Goal: Contribute content

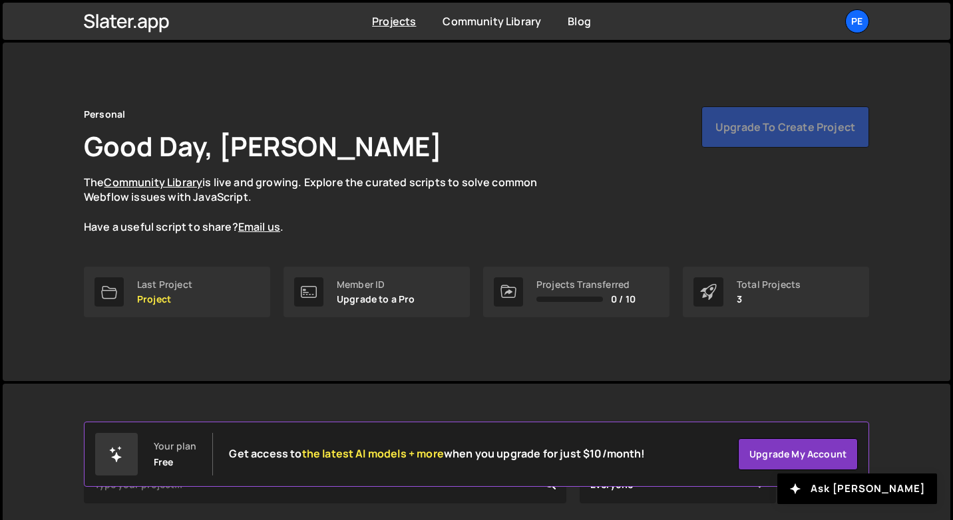
scroll to position [164, 0]
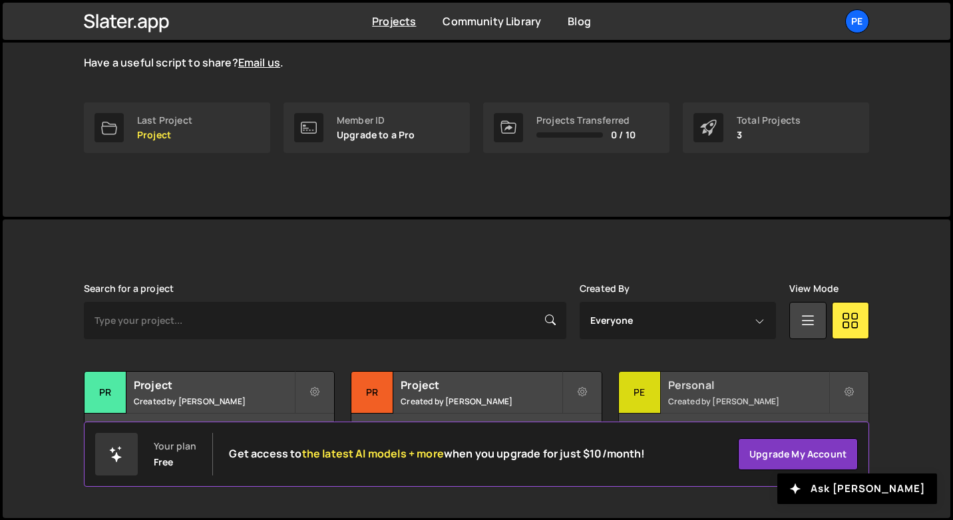
click at [647, 397] on div "Pe" at bounding box center [640, 393] width 42 height 42
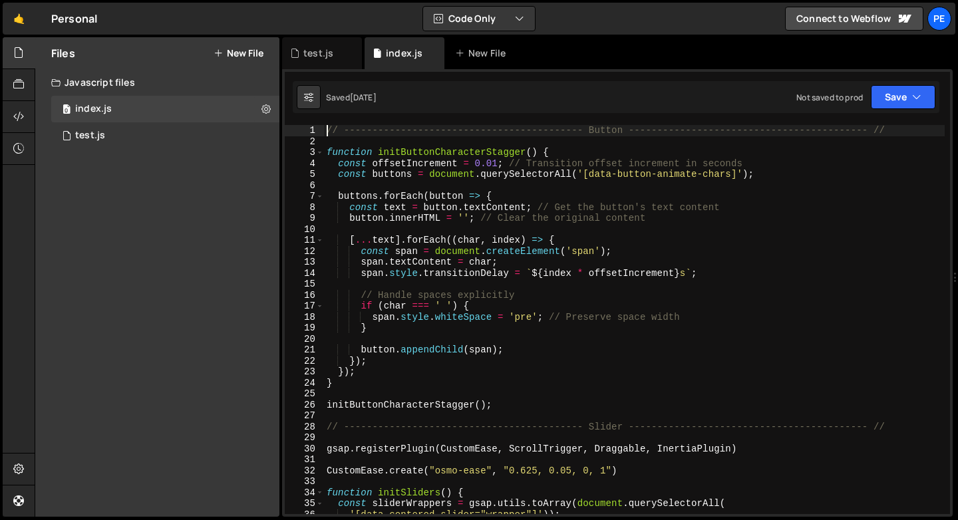
click at [329, 134] on div "// ------------------------------------------ Button --------------------------…" at bounding box center [634, 330] width 621 height 411
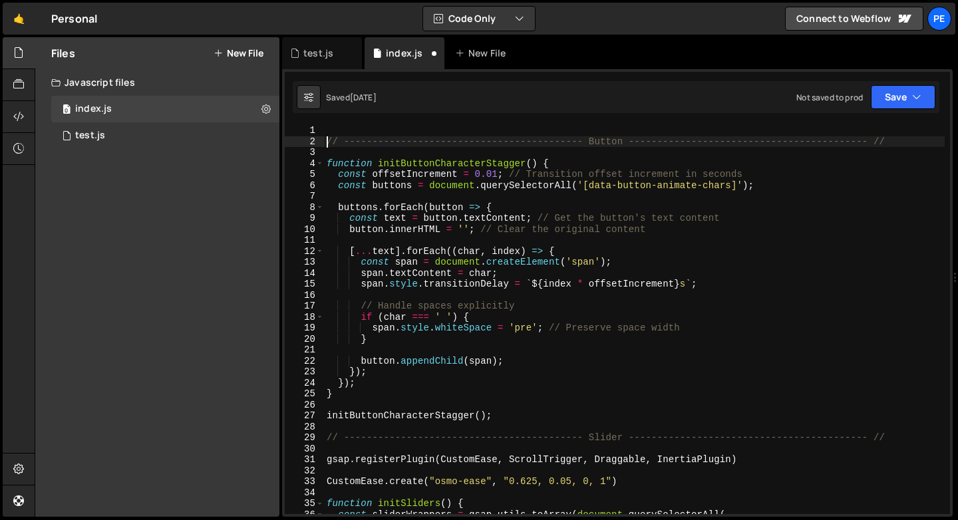
type textarea "// ------------------------------------------ Button --------------------------…"
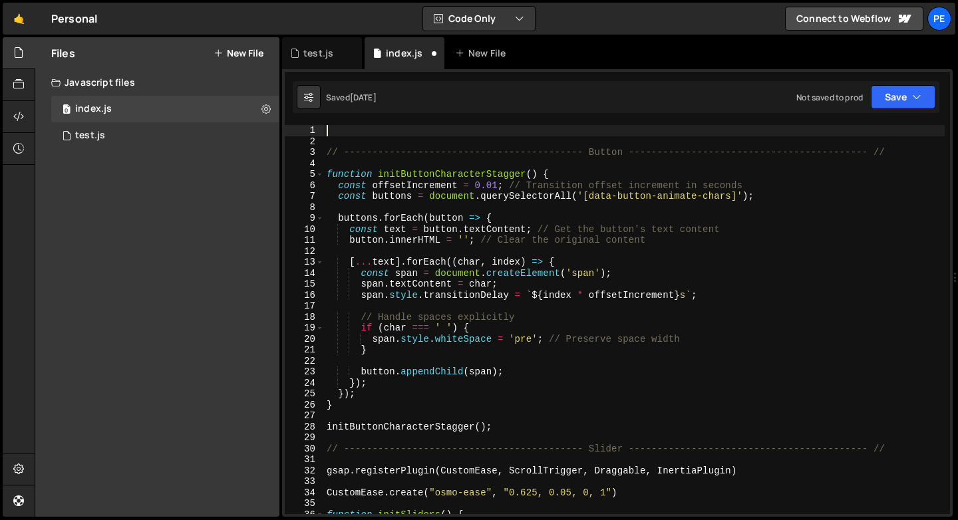
paste textarea "</script>"
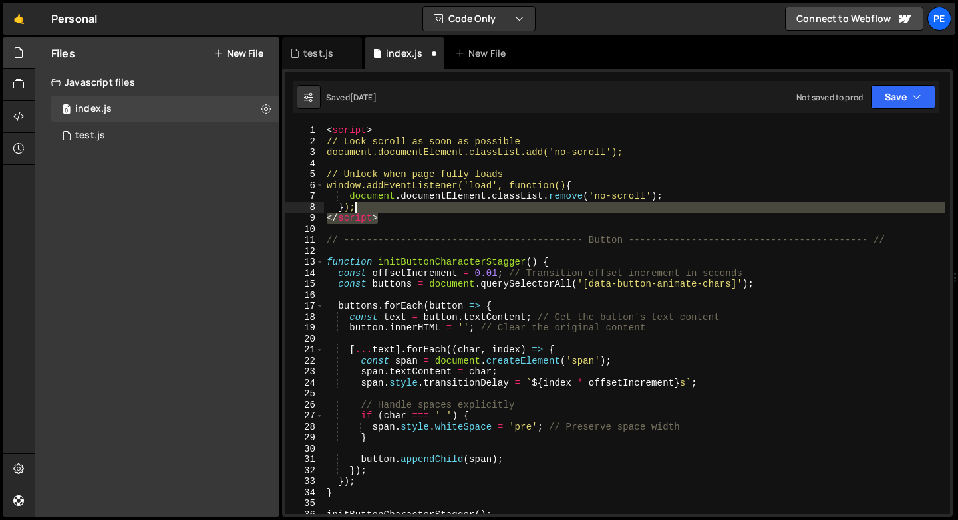
drag, startPoint x: 393, startPoint y: 216, endPoint x: 389, endPoint y: 208, distance: 8.9
click at [389, 208] on div "< script > // Lock scroll as soon as possible document.documentElement.classLis…" at bounding box center [634, 330] width 621 height 411
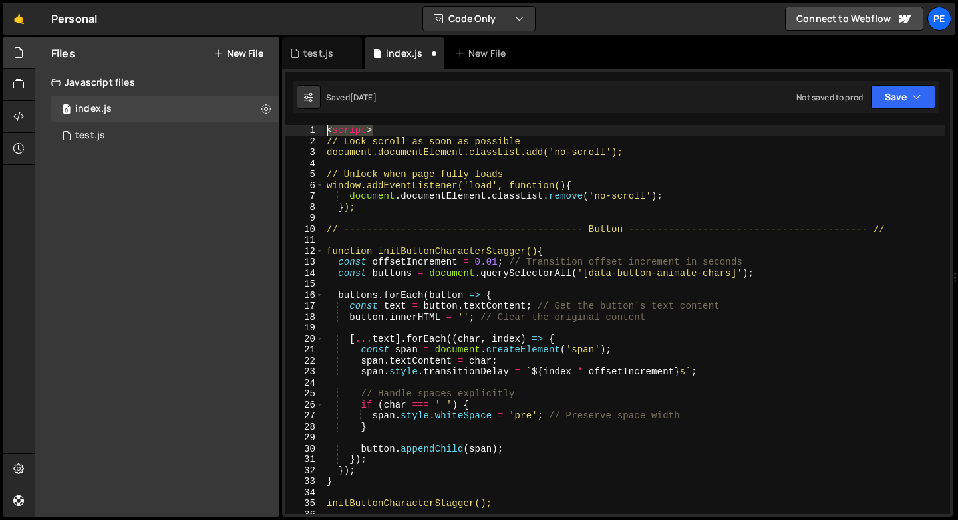
drag, startPoint x: 387, startPoint y: 129, endPoint x: 314, endPoint y: 130, distance: 72.5
click at [314, 130] on div "}); 1 2 3 4 5 6 7 8 9 10 11 12 13 14 15 16 17 18 19 20 21 22 23 24 25 26 27 28 …" at bounding box center [617, 319] width 665 height 389
type textarea "<script>"
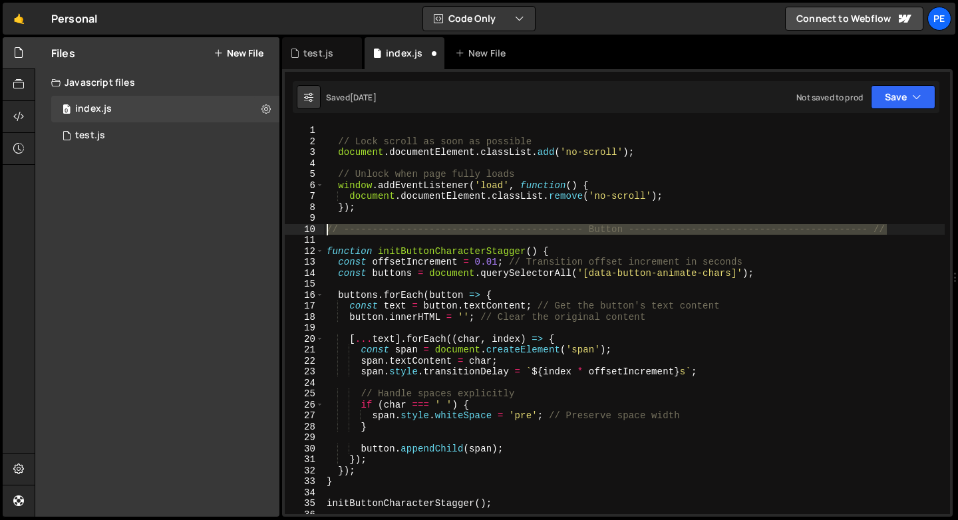
drag, startPoint x: 904, startPoint y: 227, endPoint x: 316, endPoint y: 228, distance: 588.2
click at [316, 228] on div "1 2 3 4 5 6 7 8 9 10 11 12 13 14 15 16 17 18 19 20 21 22 23 24 25 26 27 28 29 3…" at bounding box center [617, 319] width 665 height 389
type textarea "// ------------------------------------------ Button --------------------------…"
click at [346, 126] on div "// Lock scroll as soon as possible document . documentElement . classList . add…" at bounding box center [634, 330] width 621 height 411
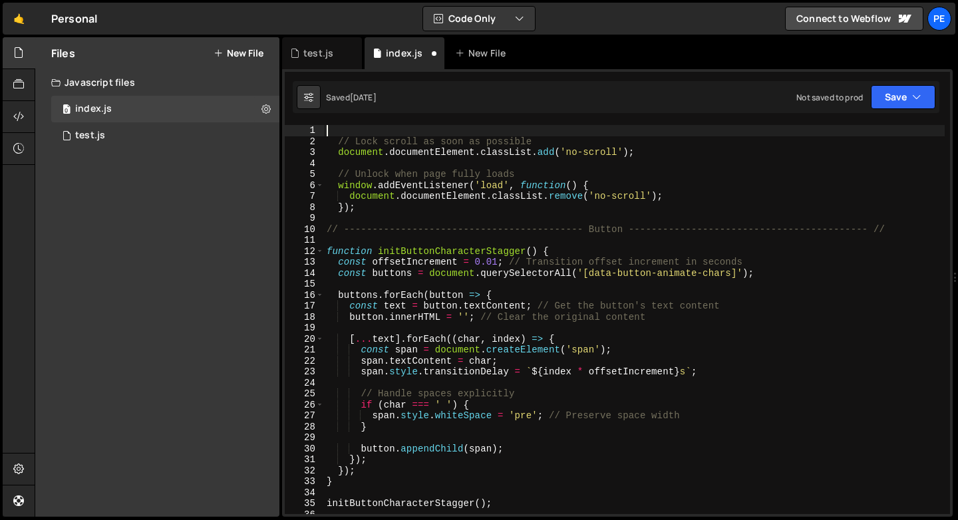
paste textarea "// ------------------------------------------ Button --------------------------…"
click at [615, 128] on div "// ------------------------------------------ Button --------------------------…" at bounding box center [634, 330] width 621 height 411
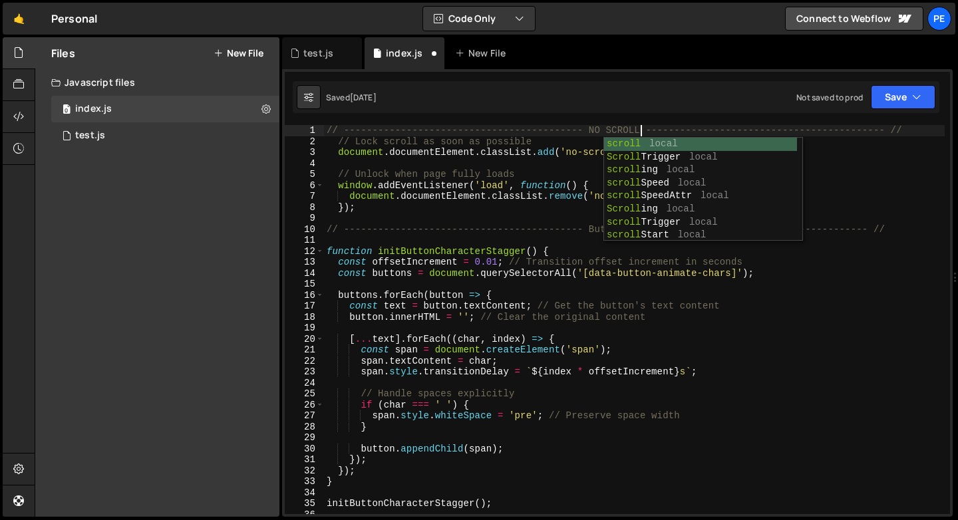
scroll to position [0, 21]
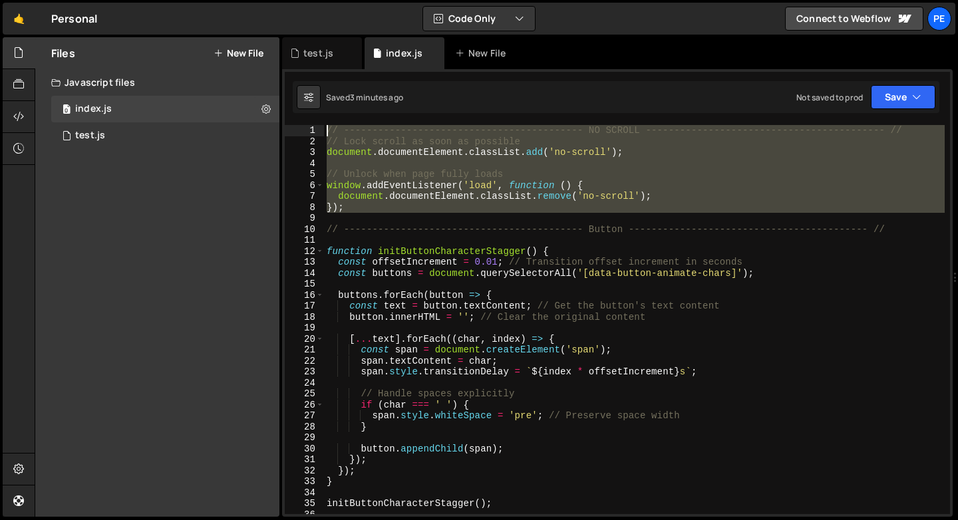
drag, startPoint x: 387, startPoint y: 214, endPoint x: 301, endPoint y: 115, distance: 130.2
click at [301, 115] on div "// ------------------------------------------ NO SCROLL -----------------------…" at bounding box center [617, 293] width 671 height 448
type textarea "// ------------------------------------------ NO SCROLL -----------------------…"
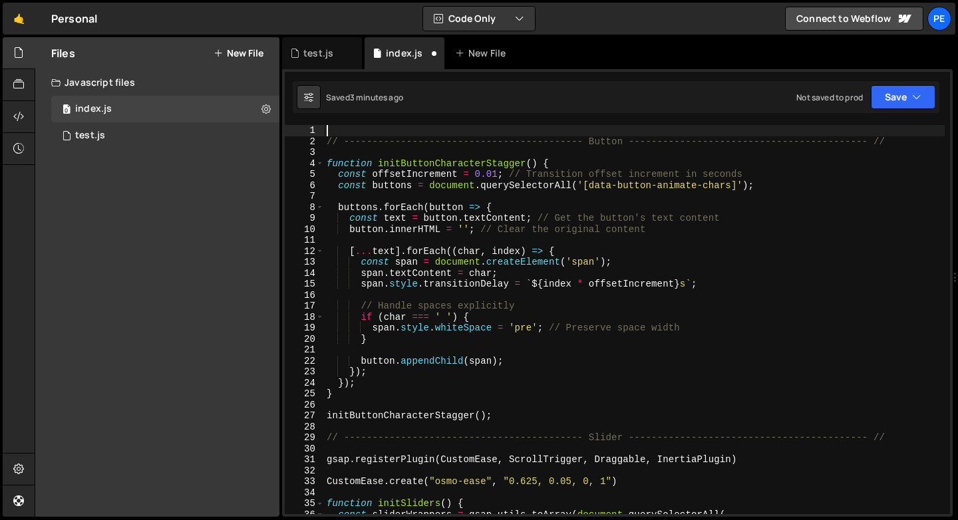
type textarea "// ------------------------------------------ Button --------------------------…"
